Goal: Task Accomplishment & Management: Manage account settings

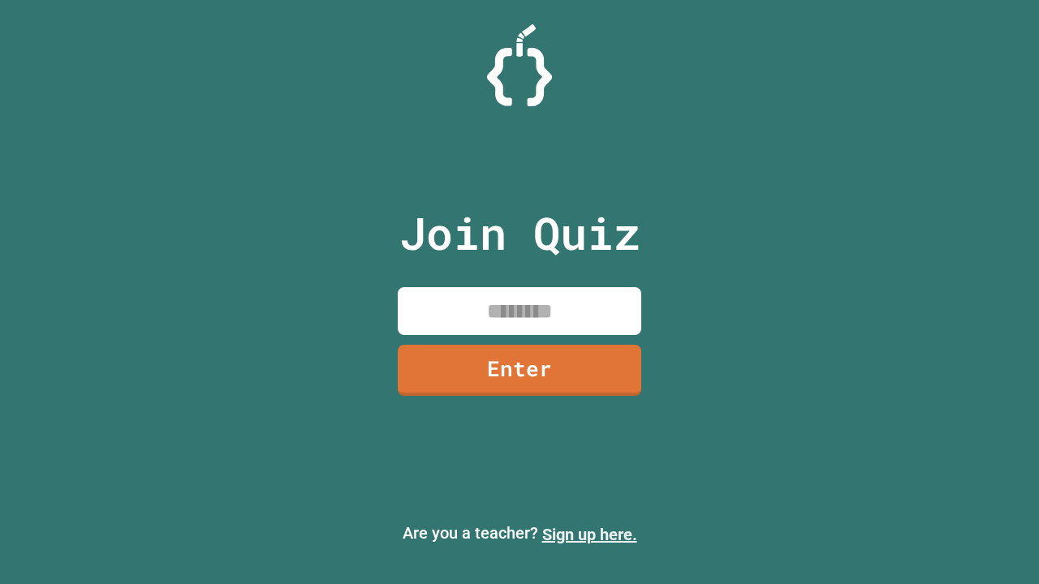
click at [589, 535] on link "Sign up here." at bounding box center [589, 534] width 95 height 19
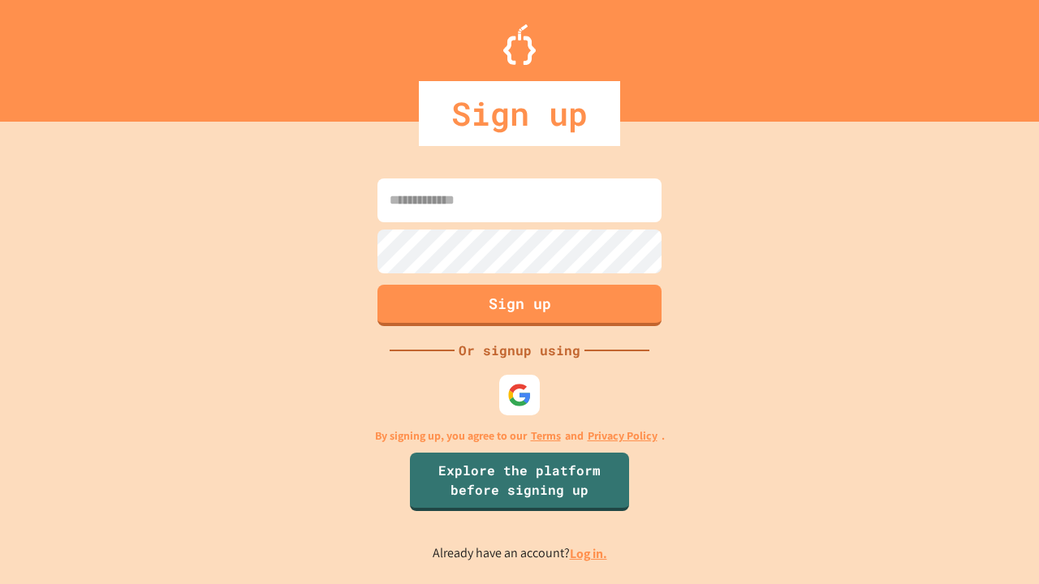
click at [589, 554] on link "Log in." at bounding box center [588, 553] width 37 height 17
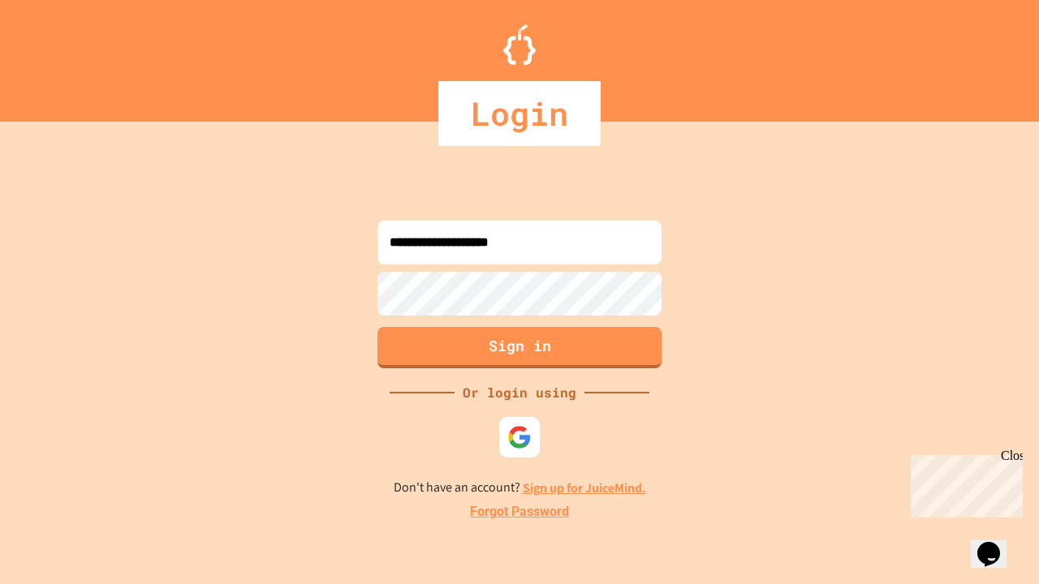
type input "**********"
